Goal: Check status

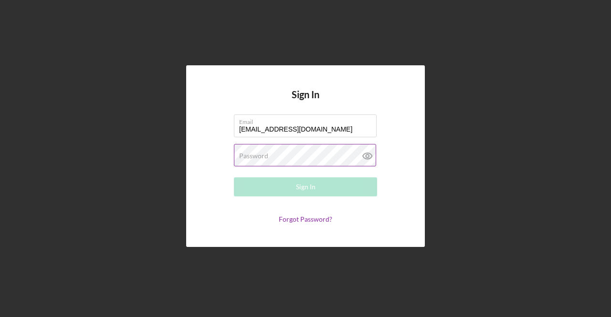
type input "[EMAIL_ADDRESS][DOMAIN_NAME]"
click at [254, 152] on label "Password" at bounding box center [253, 156] width 29 height 8
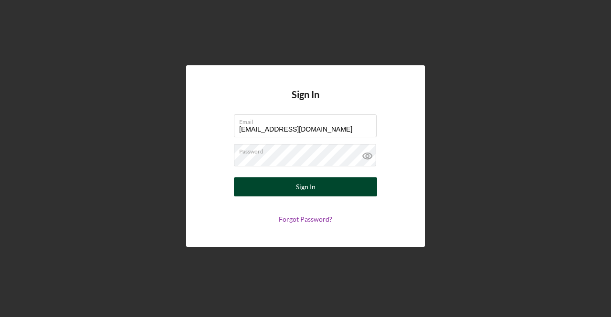
click at [255, 187] on button "Sign In" at bounding box center [305, 186] width 143 height 19
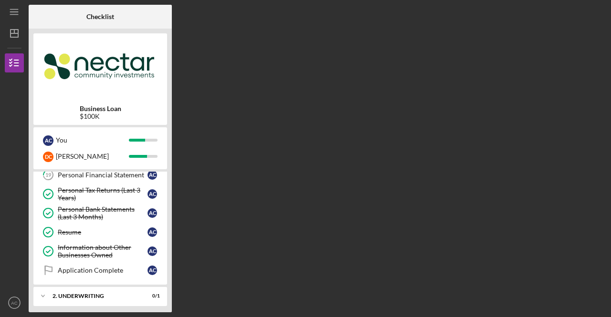
scroll to position [407, 0]
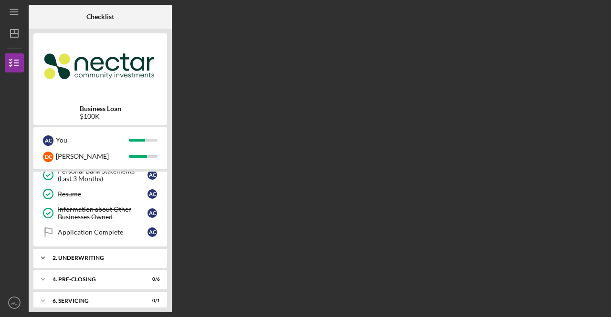
click at [94, 255] on div "2. Underwriting" at bounding box center [103, 258] width 103 height 6
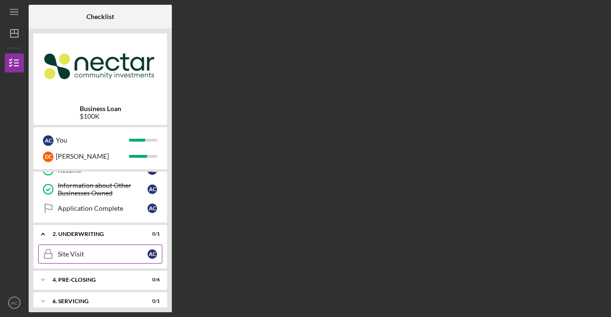
click at [97, 275] on div "Icon/Expander 4. Pre-Closing 0 / 6" at bounding box center [100, 279] width 134 height 19
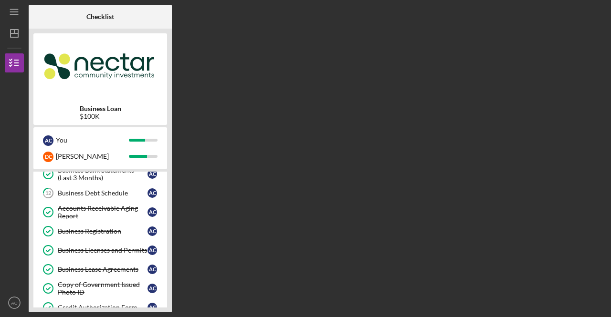
scroll to position [214, 0]
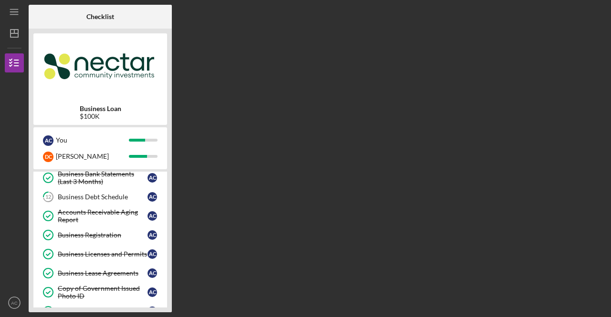
click at [209, 121] on div "Checklist Business Loan $100K A C You D C [PERSON_NAME] Icon/Expander 1. Applic…" at bounding box center [317, 159] width 577 height 308
